Goal: Task Accomplishment & Management: Manage account settings

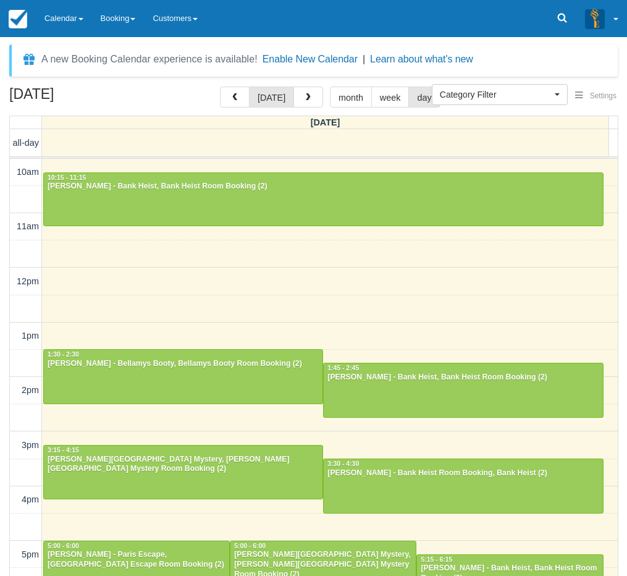
select select
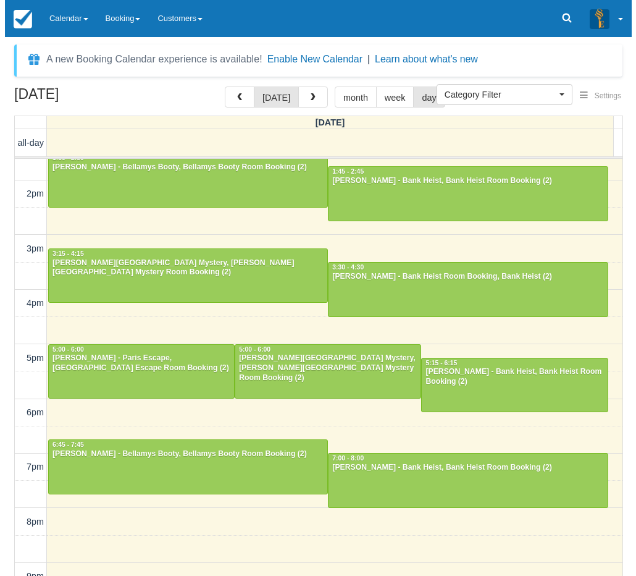
scroll to position [167, 0]
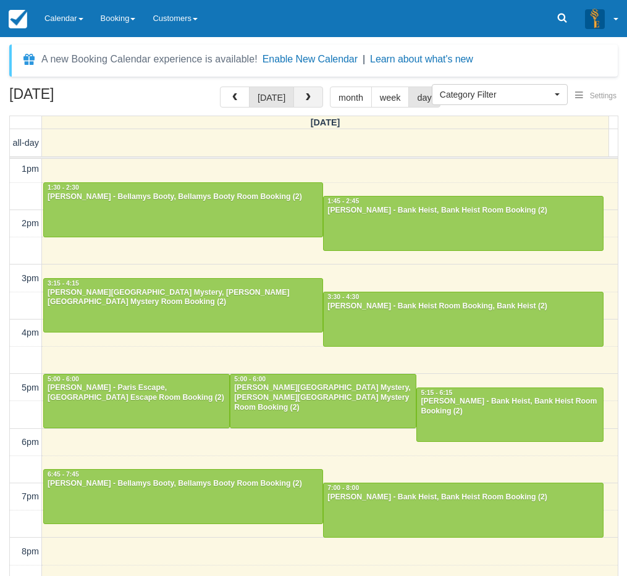
click at [307, 98] on span "button" at bounding box center [308, 97] width 9 height 9
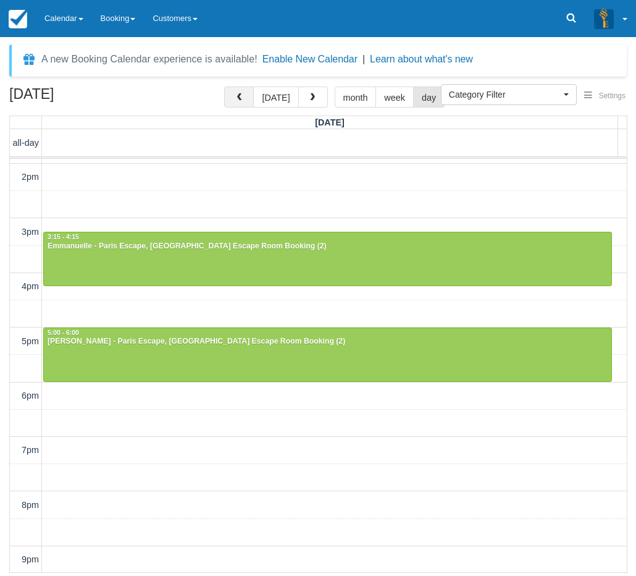
scroll to position [185, 0]
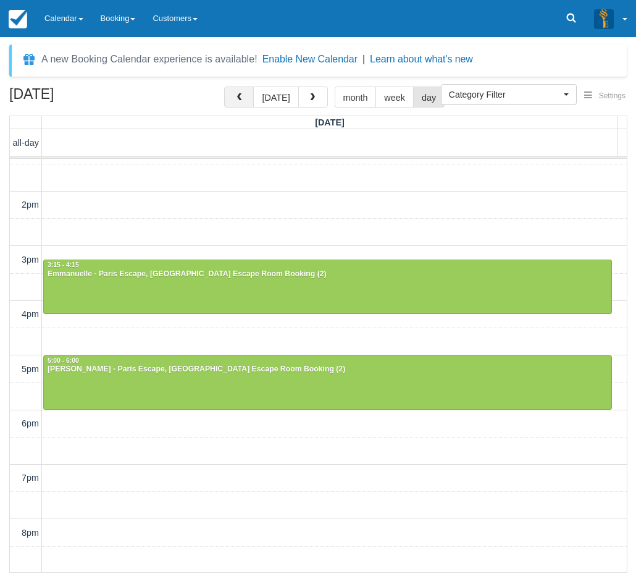
click at [252, 100] on button "button" at bounding box center [239, 97] width 30 height 21
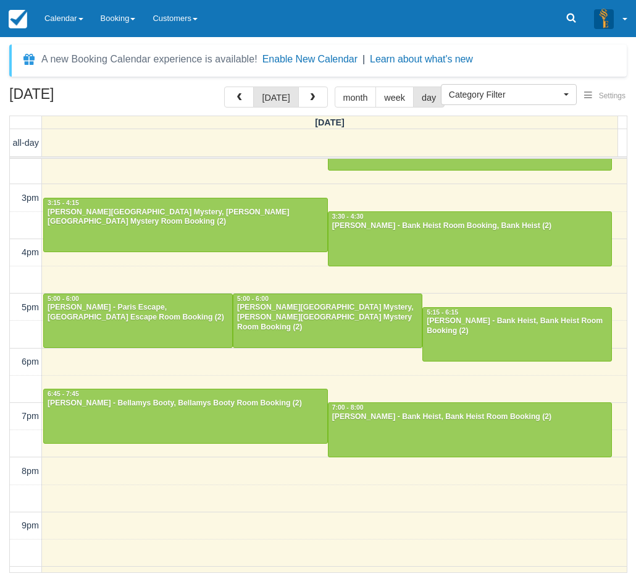
scroll to position [268, 0]
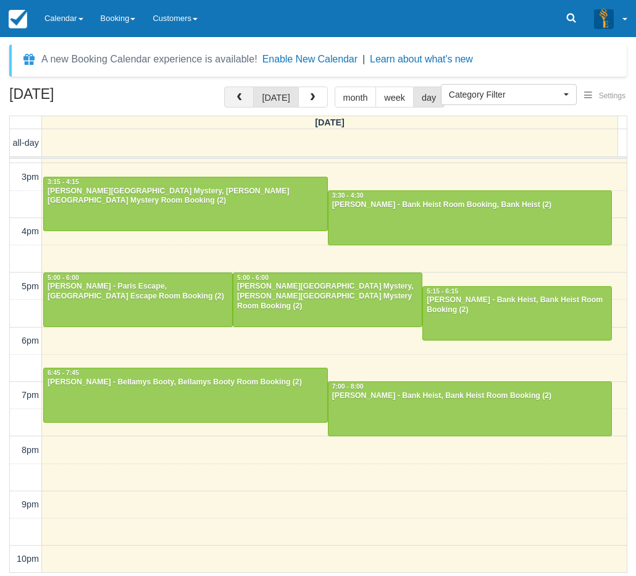
click at [246, 104] on button "button" at bounding box center [239, 97] width 30 height 21
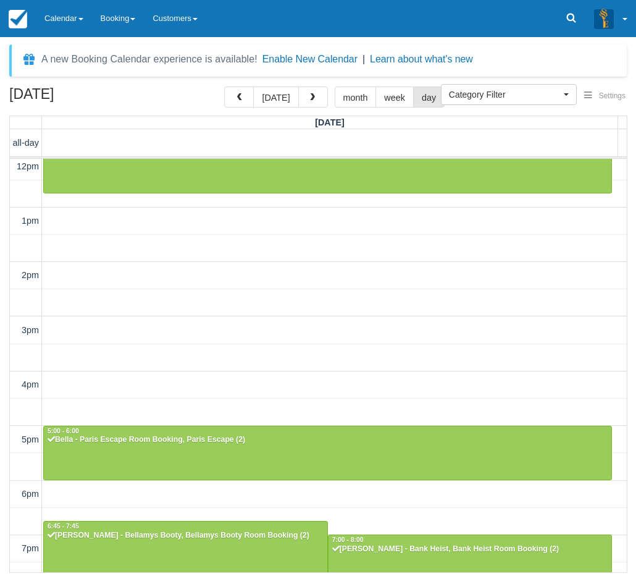
scroll to position [268, 0]
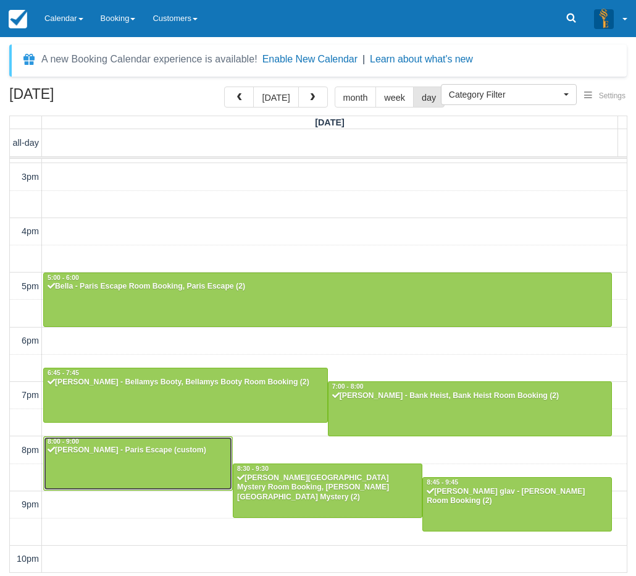
click at [130, 457] on div at bounding box center [138, 463] width 188 height 53
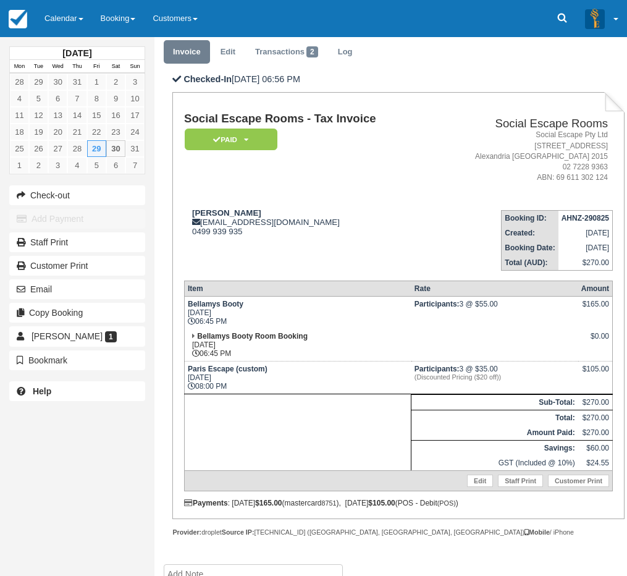
scroll to position [62, 0]
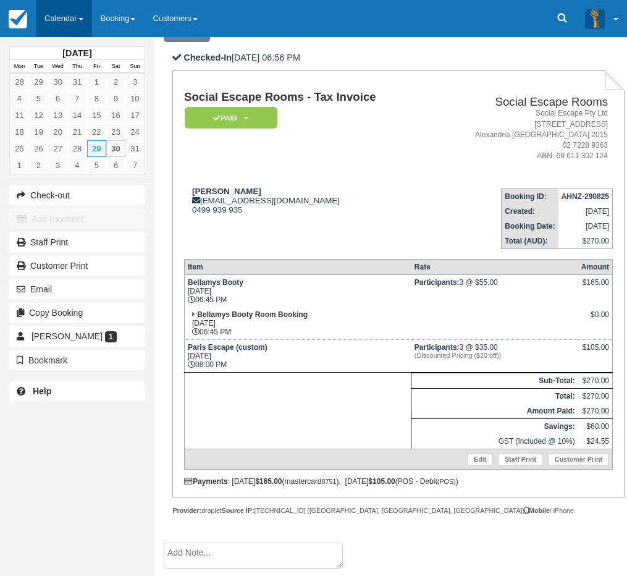
click at [67, 32] on link "Calendar" at bounding box center [64, 18] width 56 height 37
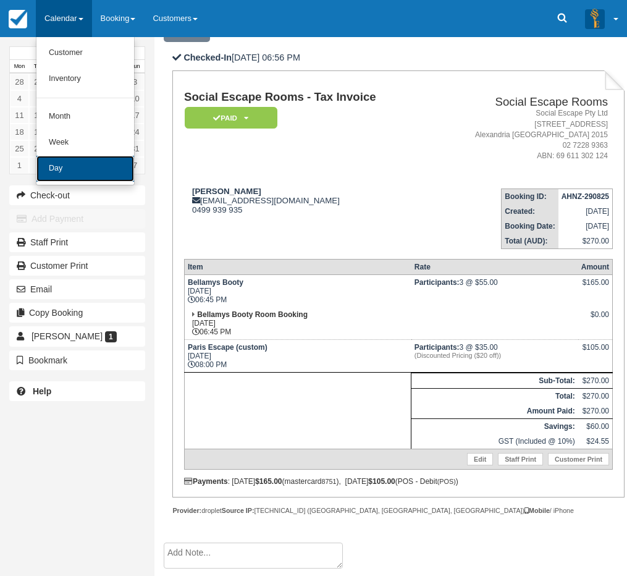
click at [59, 159] on link "Day" at bounding box center [85, 169] width 98 height 26
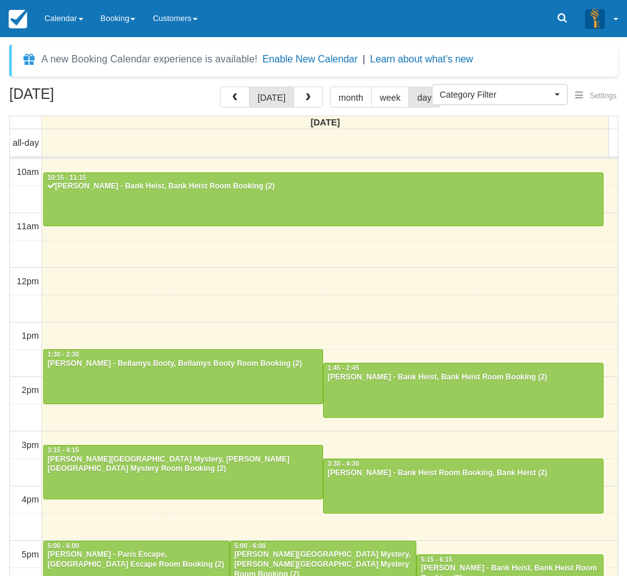
select select
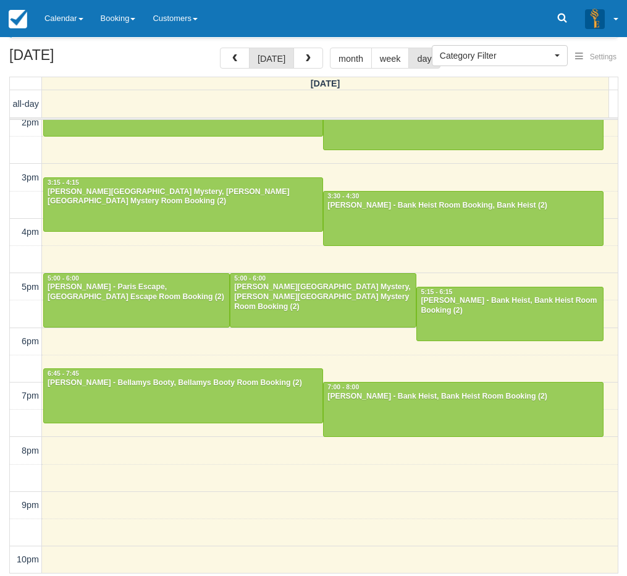
scroll to position [40, 0]
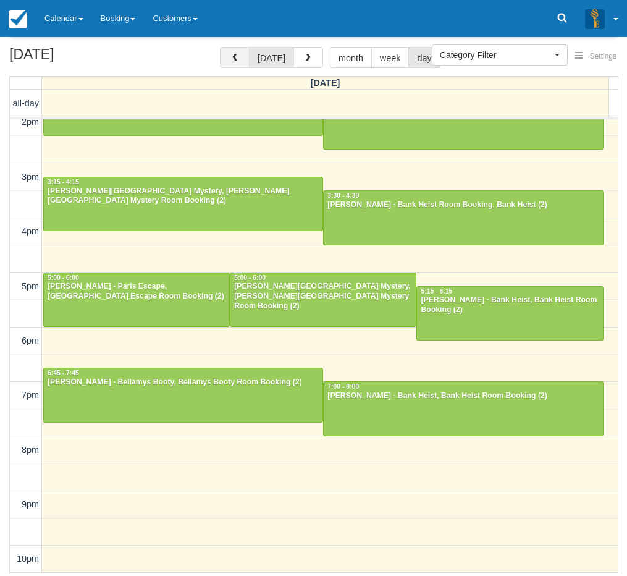
click at [245, 59] on button "button" at bounding box center [235, 57] width 30 height 21
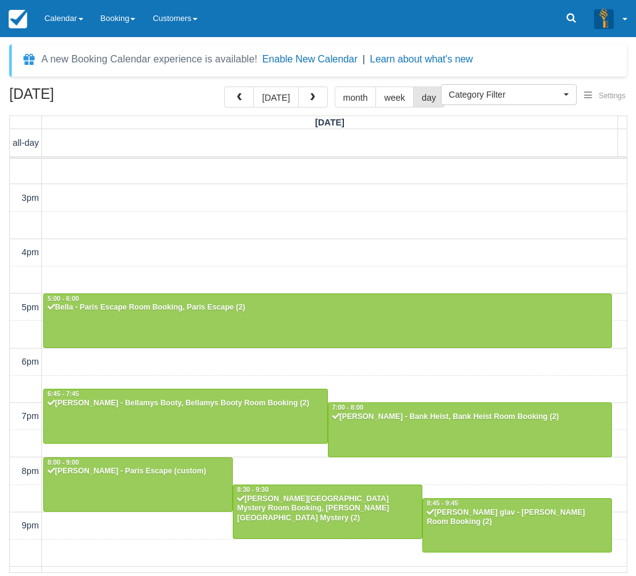
scroll to position [268, 0]
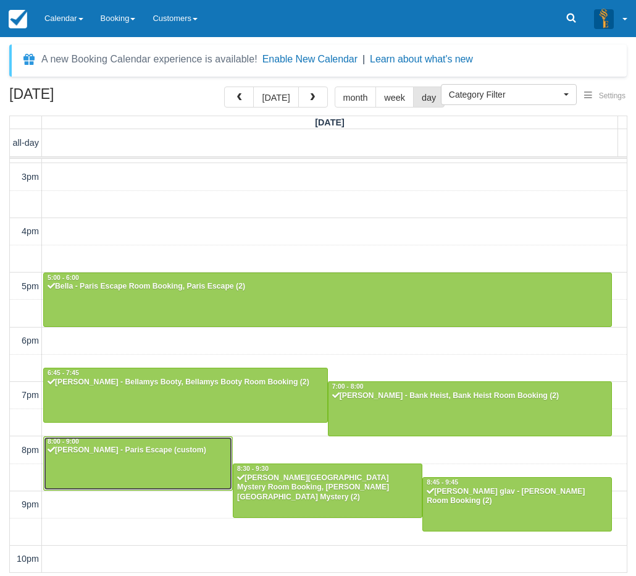
click at [127, 455] on div "Nicholas Robinson - Paris Escape (custom)" at bounding box center [138, 451] width 182 height 10
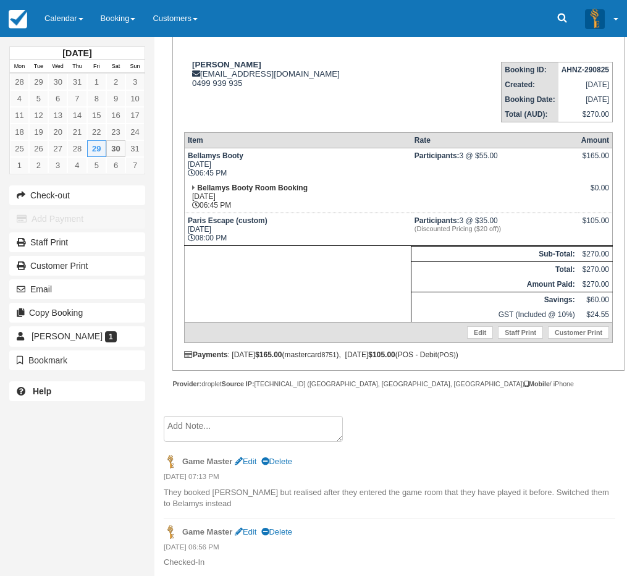
scroll to position [189, 0]
click at [67, 25] on link "Calendar" at bounding box center [64, 18] width 56 height 37
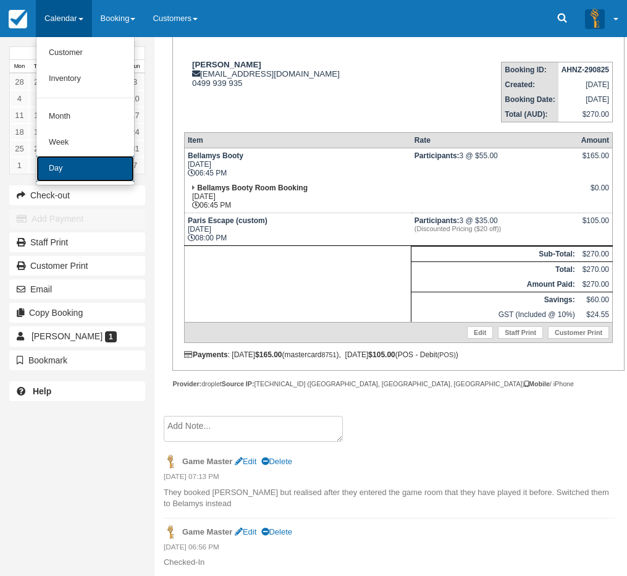
click at [71, 161] on link "Day" at bounding box center [85, 169] width 98 height 26
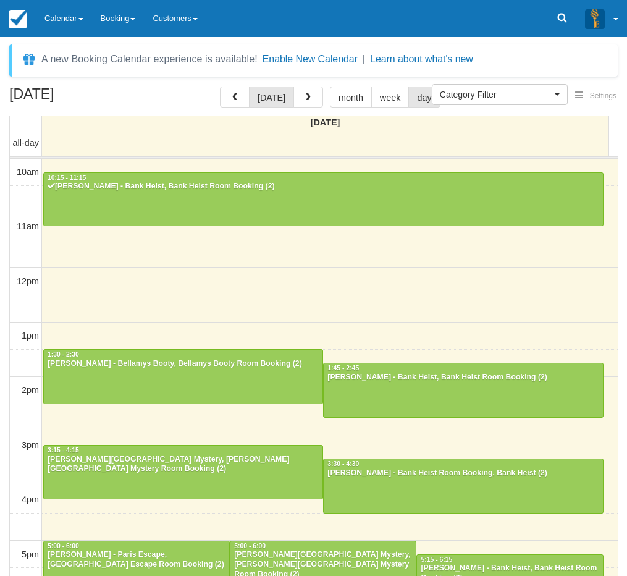
select select
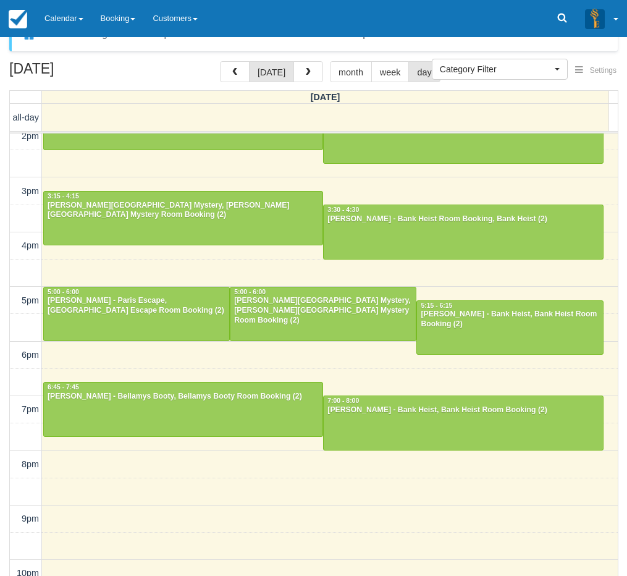
scroll to position [40, 0]
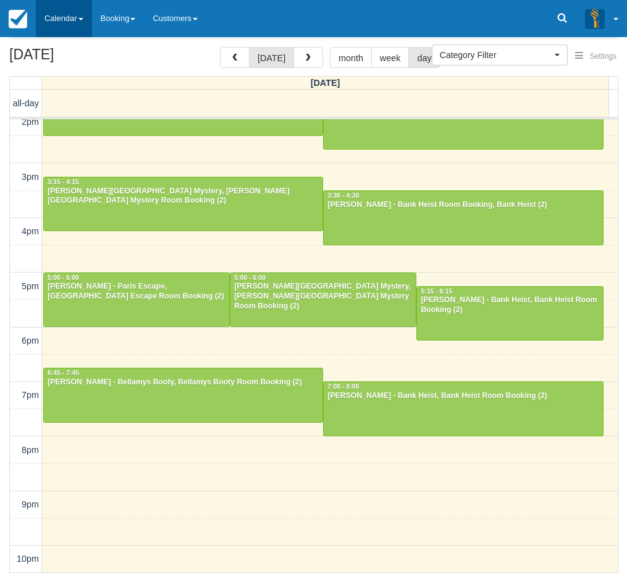
click at [72, 18] on link "Calendar" at bounding box center [64, 18] width 56 height 37
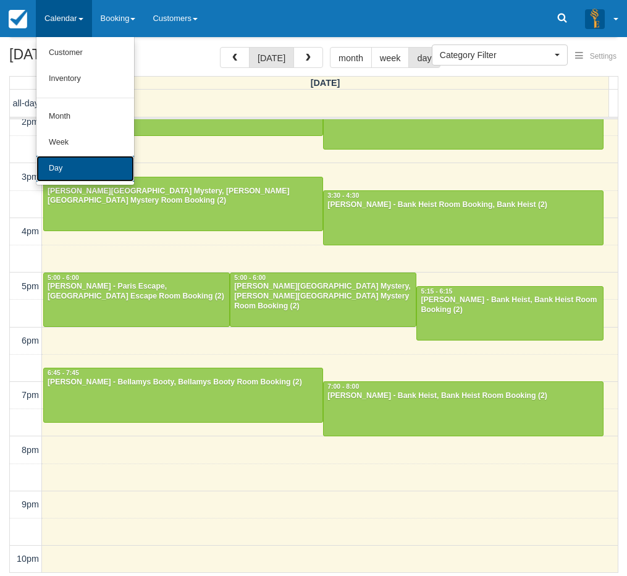
click at [82, 159] on link "Day" at bounding box center [85, 169] width 98 height 26
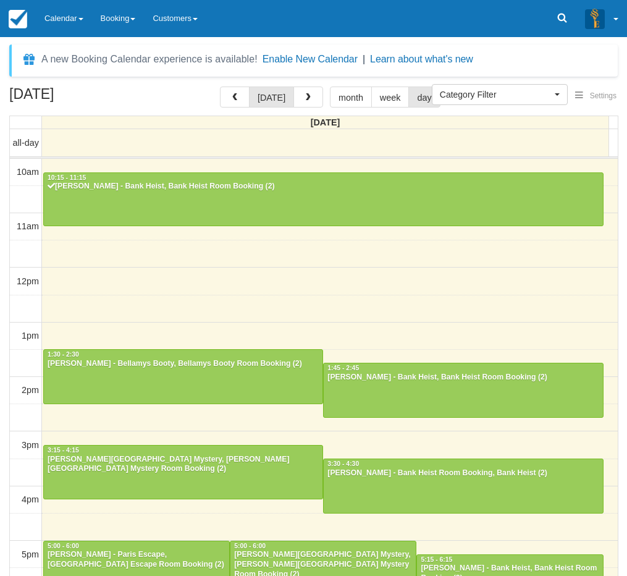
select select
click at [308, 98] on span "button" at bounding box center [308, 97] width 9 height 9
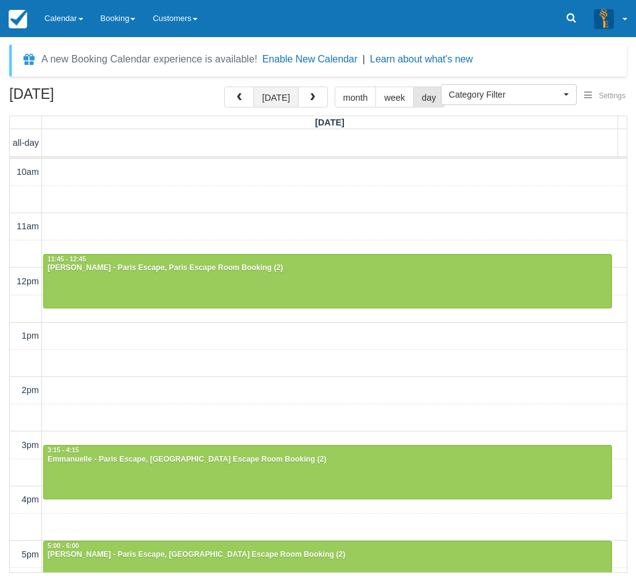
click at [269, 101] on button "[DATE]" at bounding box center [275, 97] width 45 height 21
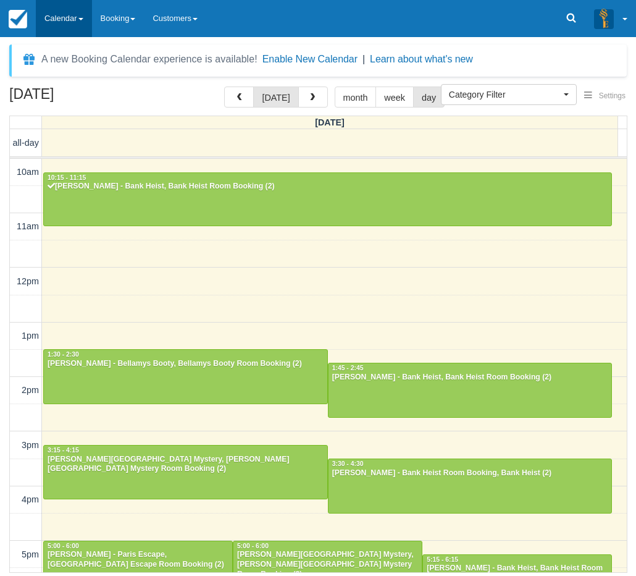
click at [69, 29] on link "Calendar" at bounding box center [64, 18] width 56 height 37
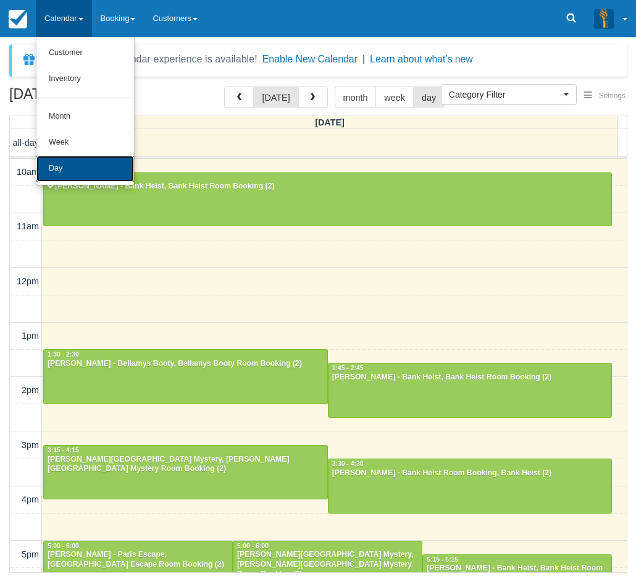
click at [74, 166] on link "Day" at bounding box center [85, 169] width 98 height 26
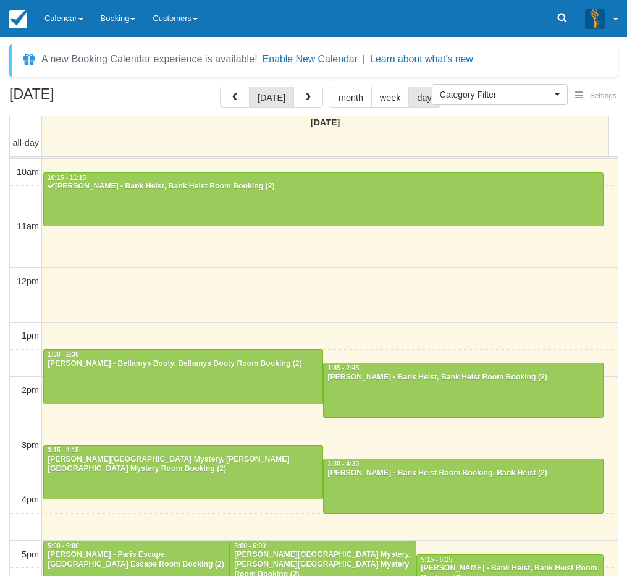
select select
